Goal: Find specific page/section: Find specific page/section

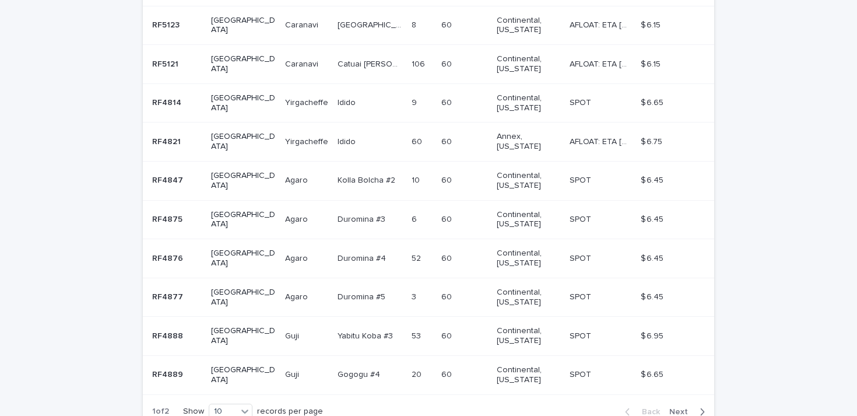
scroll to position [349, 0]
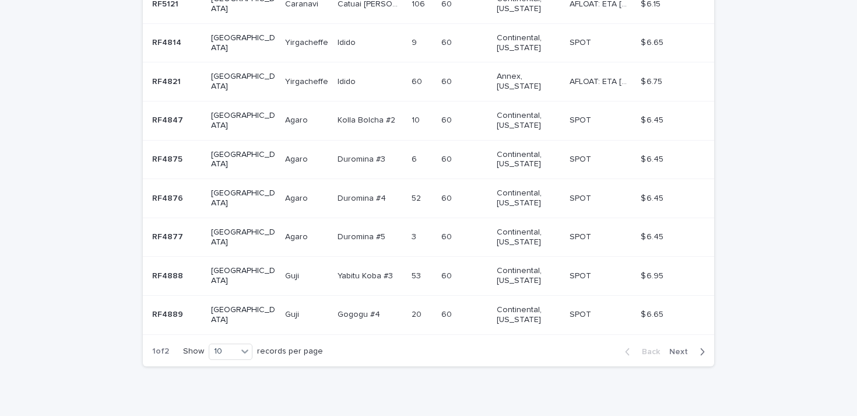
click at [677, 348] on span "Next" at bounding box center [683, 352] width 26 height 8
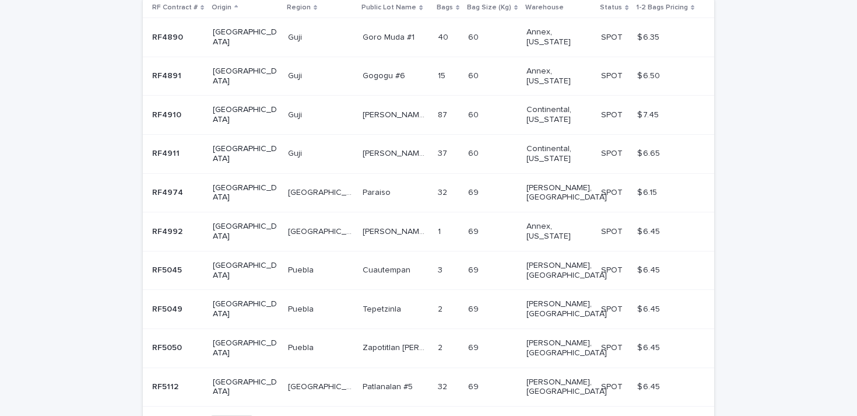
scroll to position [273, 0]
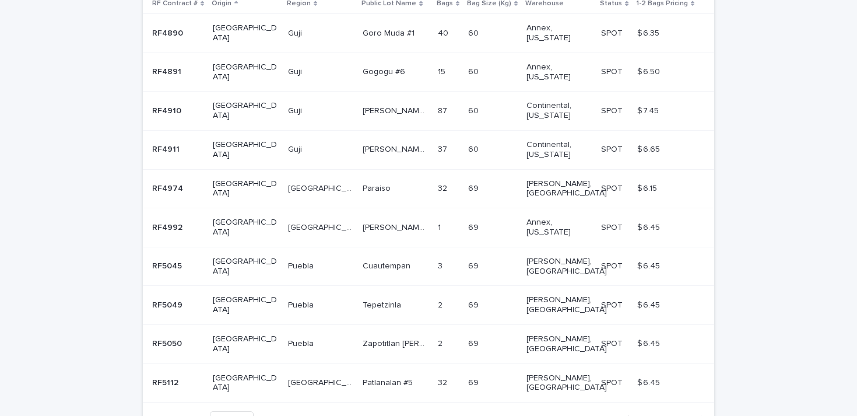
click at [651, 415] on span "Back" at bounding box center [647, 419] width 25 height 8
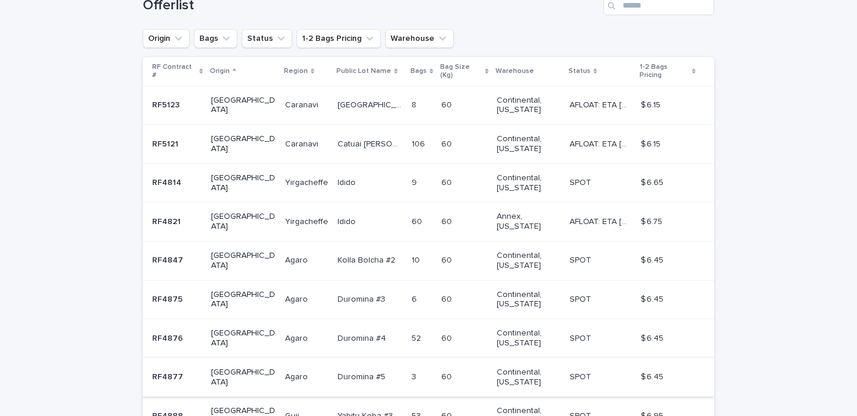
scroll to position [207, 0]
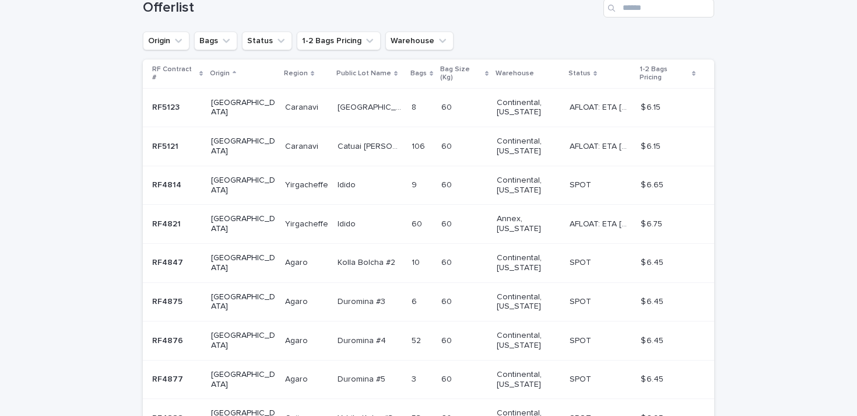
click at [368, 142] on p at bounding box center [370, 147] width 65 height 10
